Goal: Find specific page/section: Find specific page/section

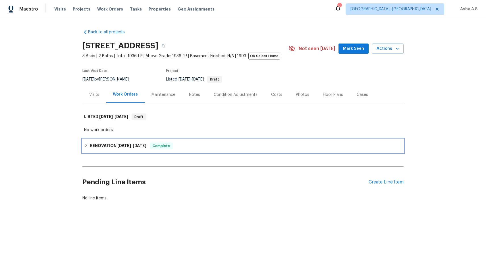
click at [85, 145] on icon at bounding box center [86, 145] width 4 height 4
